Goal: Task Accomplishment & Management: Complete application form

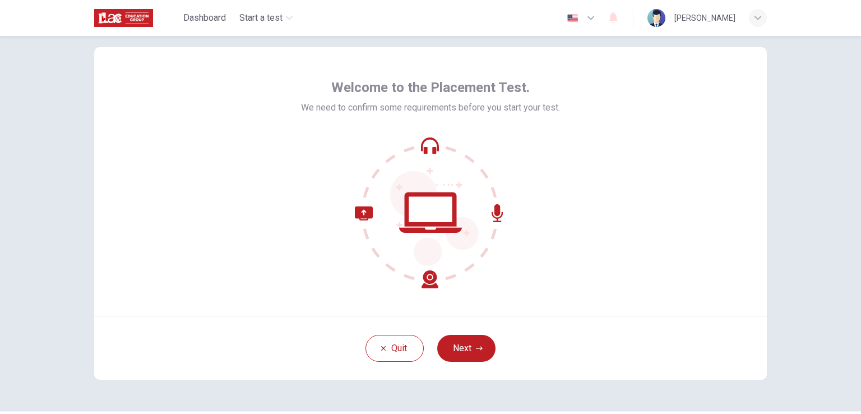
scroll to position [22, 0]
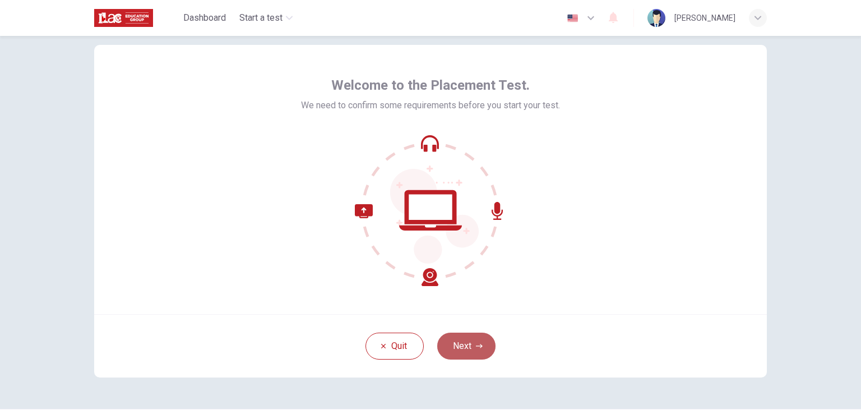
click at [471, 343] on button "Next" at bounding box center [466, 346] width 58 height 27
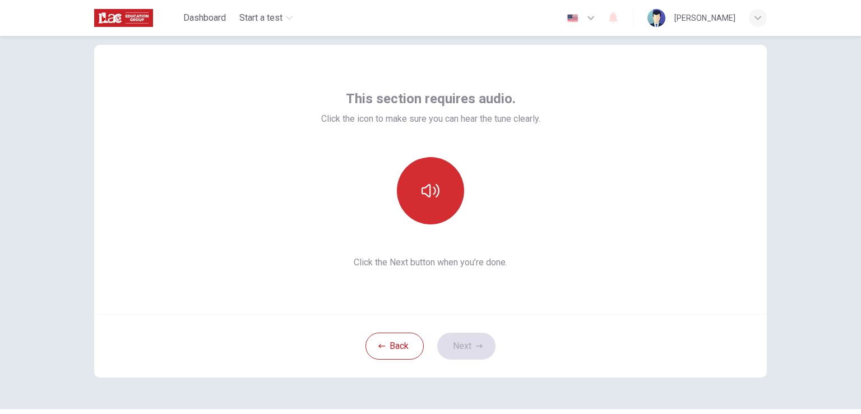
click at [422, 196] on icon "button" at bounding box center [431, 191] width 18 height 18
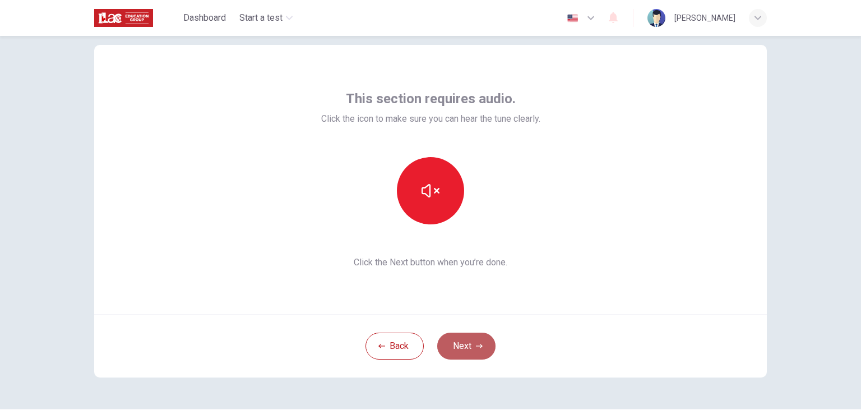
click at [466, 348] on button "Next" at bounding box center [466, 346] width 58 height 27
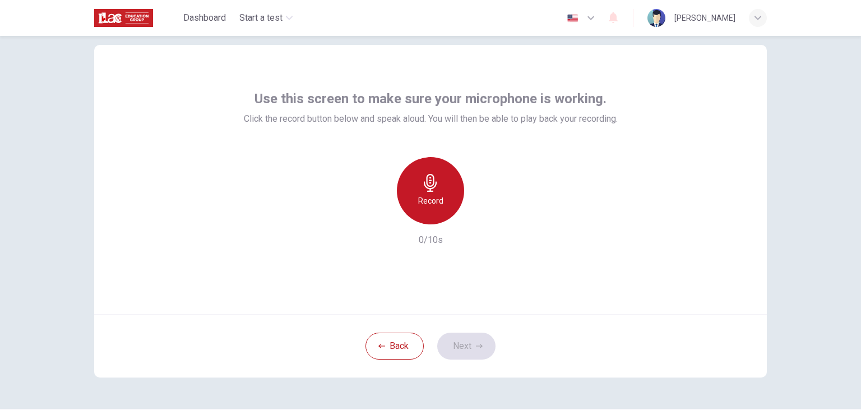
click at [426, 191] on icon "button" at bounding box center [430, 183] width 13 height 18
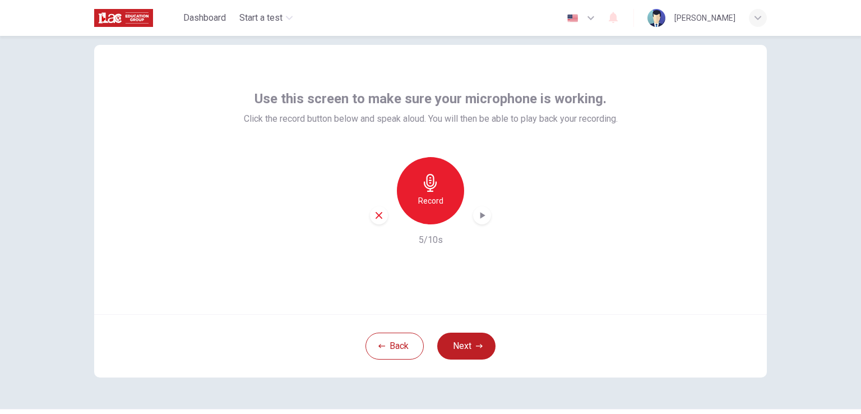
click at [481, 216] on icon "button" at bounding box center [483, 215] width 5 height 7
click at [477, 216] on icon "button" at bounding box center [482, 215] width 11 height 11
click at [378, 215] on icon "button" at bounding box center [379, 215] width 10 height 10
click at [394, 347] on button "Back" at bounding box center [395, 346] width 58 height 27
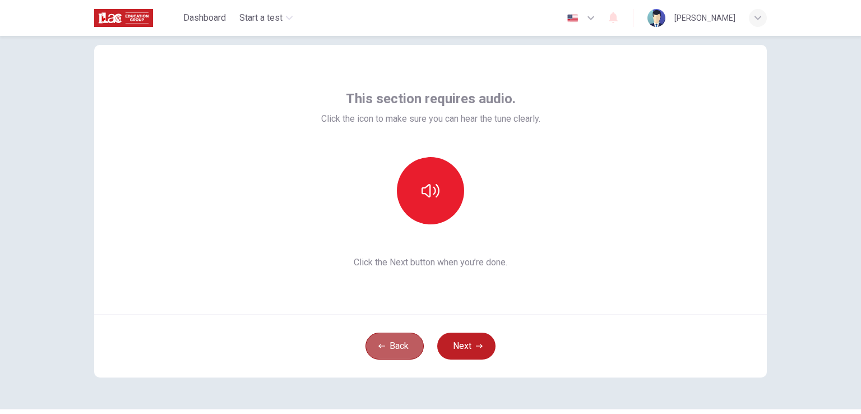
click at [394, 347] on button "Back" at bounding box center [395, 346] width 58 height 27
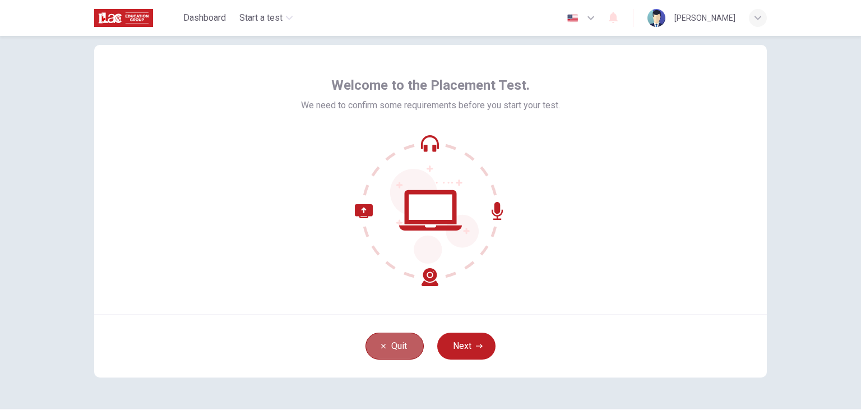
click at [394, 347] on button "Quit" at bounding box center [395, 346] width 58 height 27
